Goal: Task Accomplishment & Management: Use online tool/utility

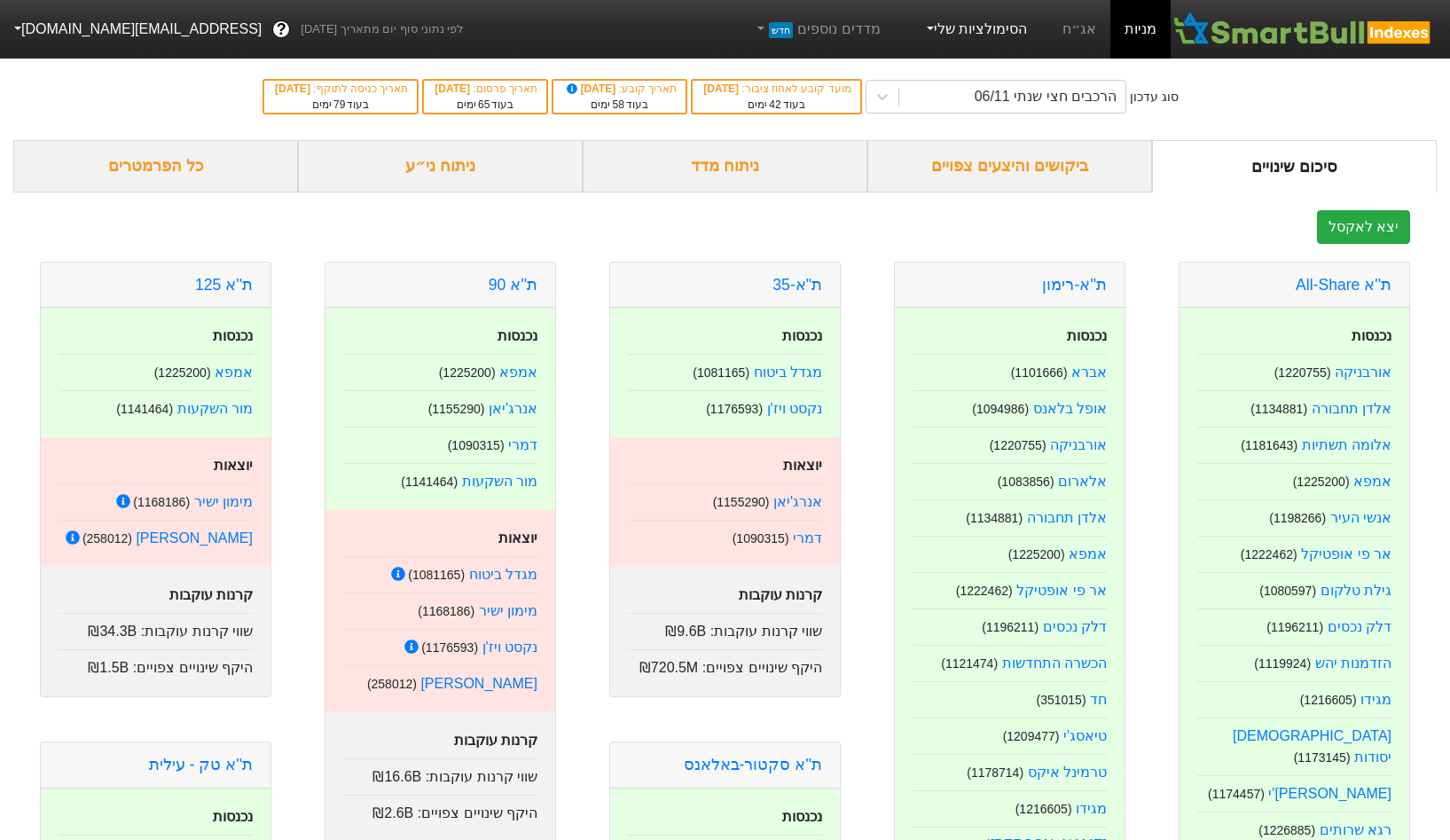
click at [979, 39] on link "הסימולציות שלי" at bounding box center [975, 29] width 119 height 36
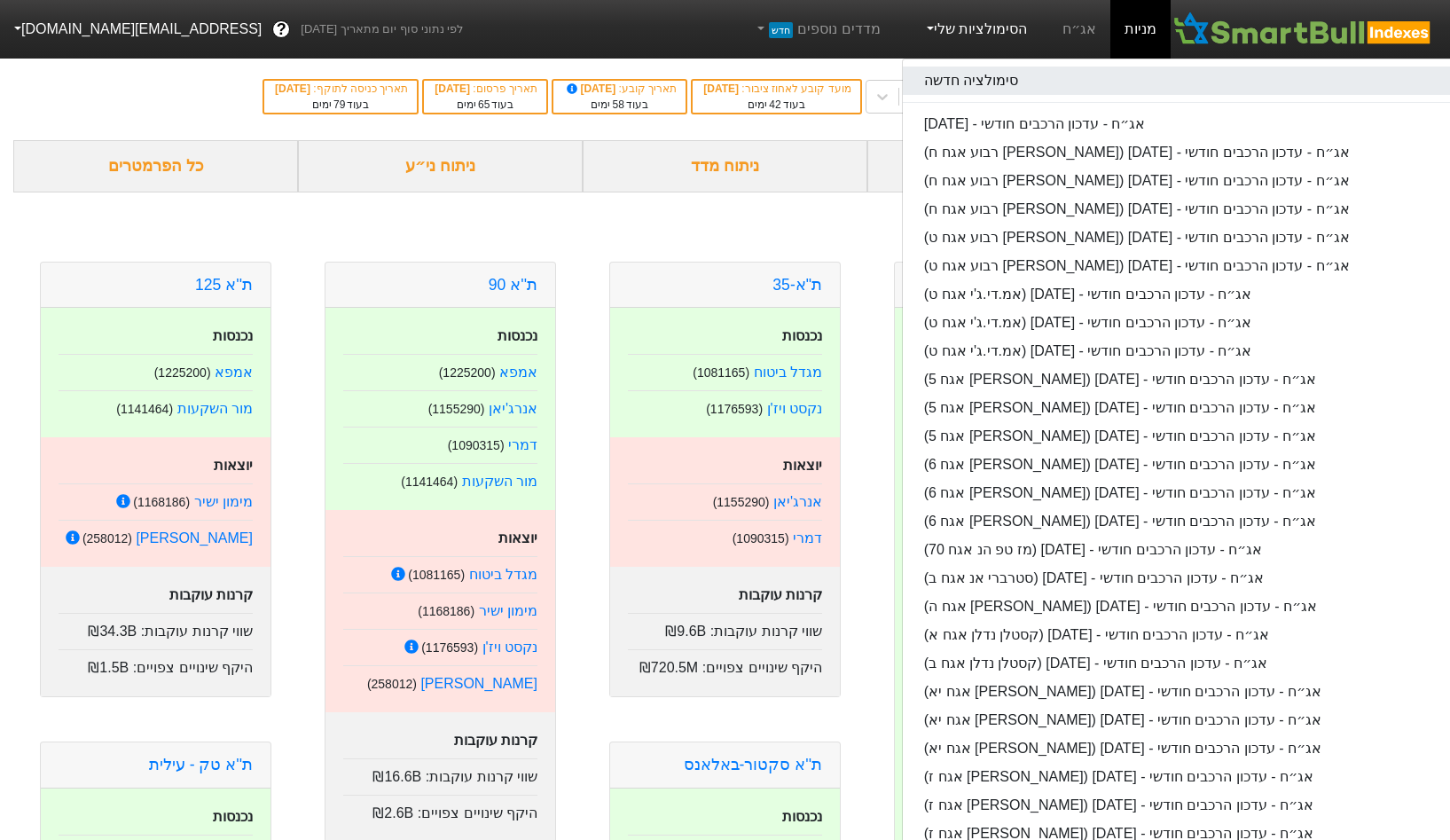
click at [973, 74] on link "סימולציה חדשה" at bounding box center [1182, 80] width 559 height 28
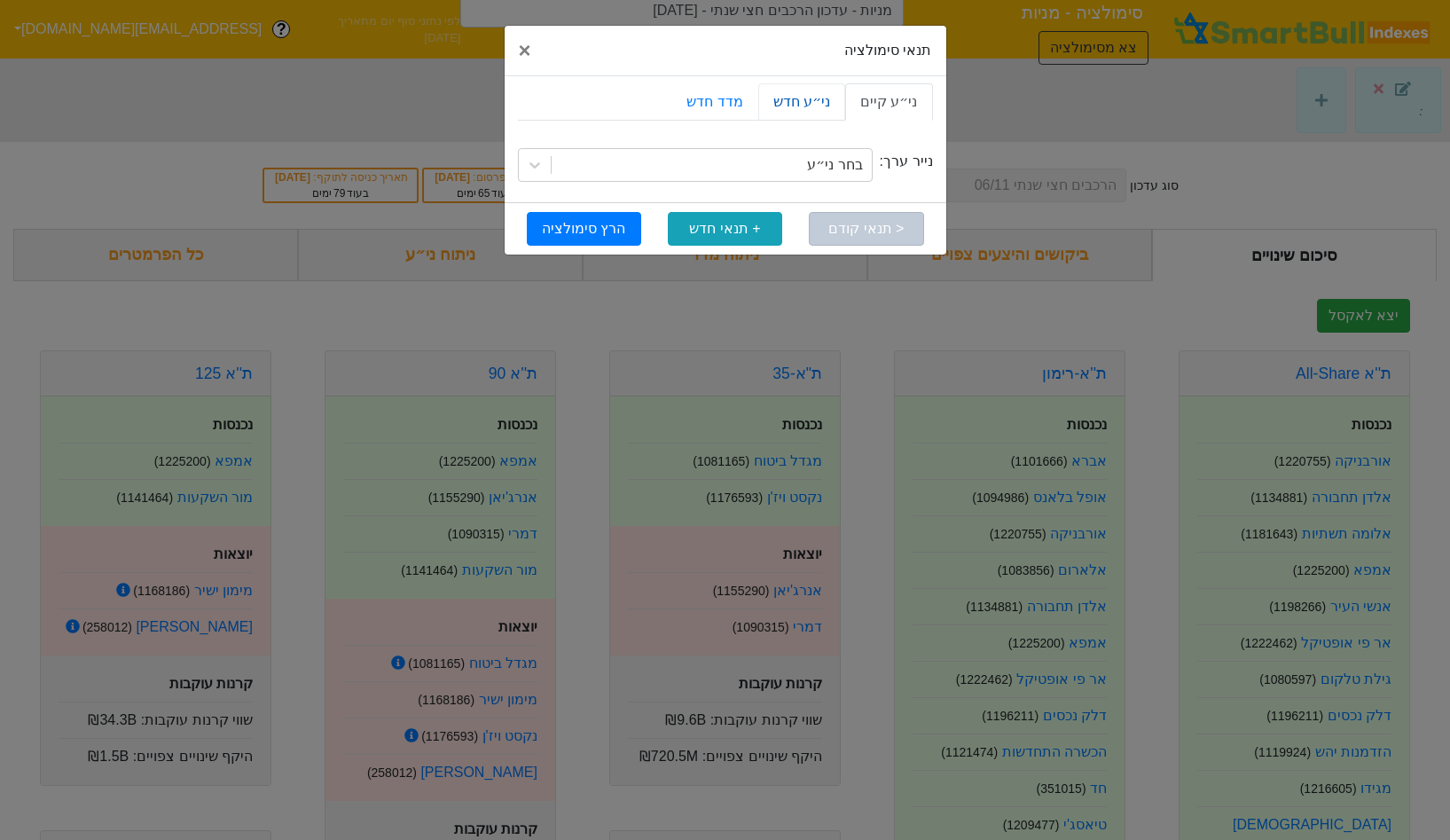
click at [810, 108] on link "ני״ע חדש" at bounding box center [802, 102] width 87 height 37
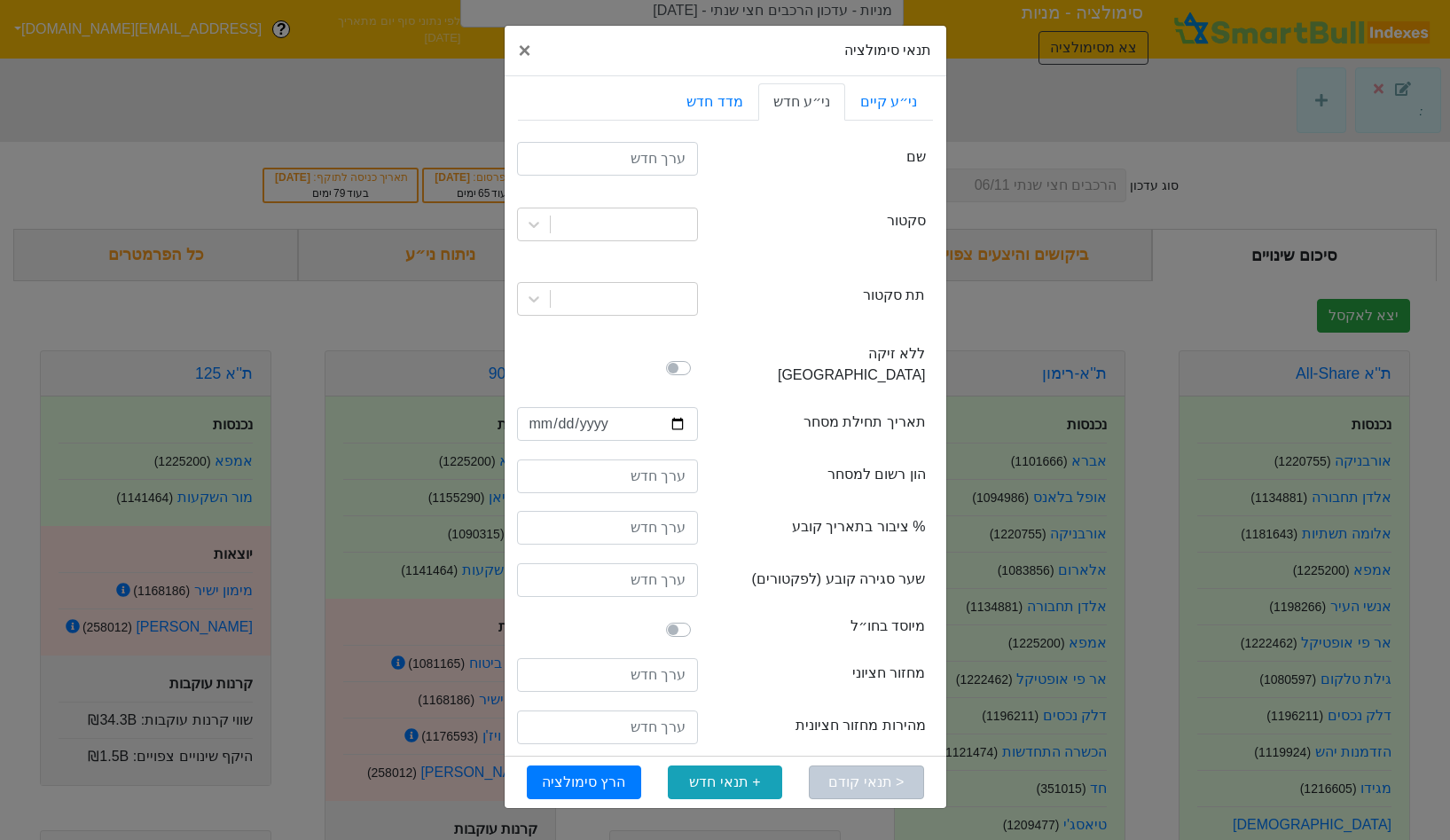
click at [217, 142] on div "תנאי סימולציה × Close ני״ע קיים ני״ע חדש מדד חדש securityName שם sector סקטור s…" at bounding box center [725, 420] width 1450 height 840
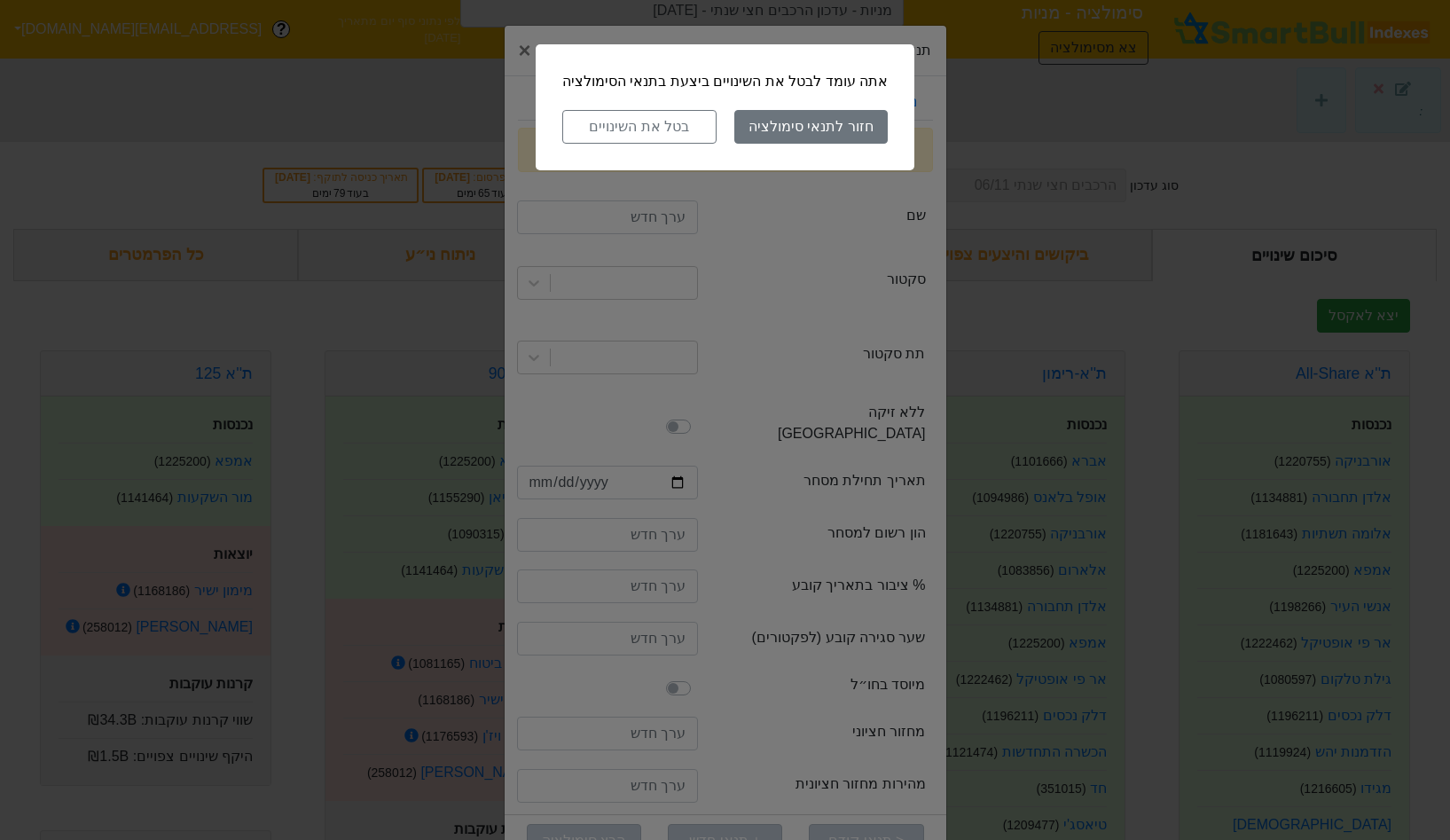
click at [500, 47] on div "אתה עומד לבטל את השינויים ביצעת בתנאי הסימולציה חזור לתנאי סימולציה בטל את השינ…" at bounding box center [725, 420] width 1450 height 840
click at [196, 127] on div "אתה עומד לבטל את השינויים ביצעת בתנאי הסימולציה חזור לתנאי סימולציה בטל את השינ…" at bounding box center [725, 420] width 1450 height 840
